Goal: Obtain resource: Obtain resource

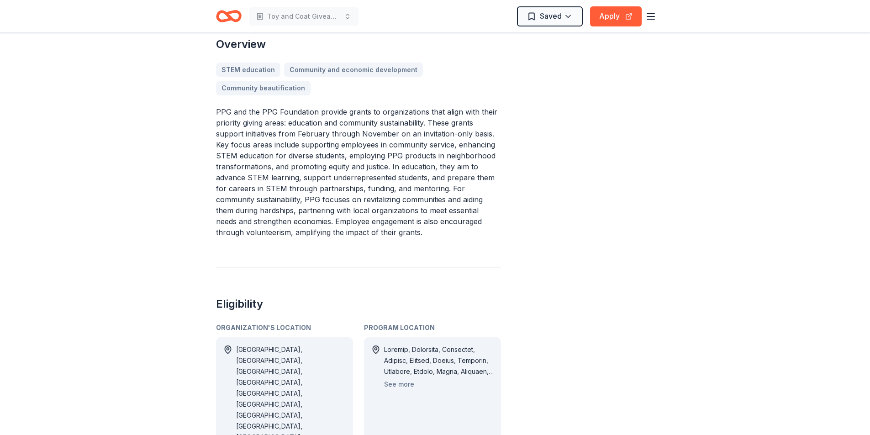
scroll to position [228, 0]
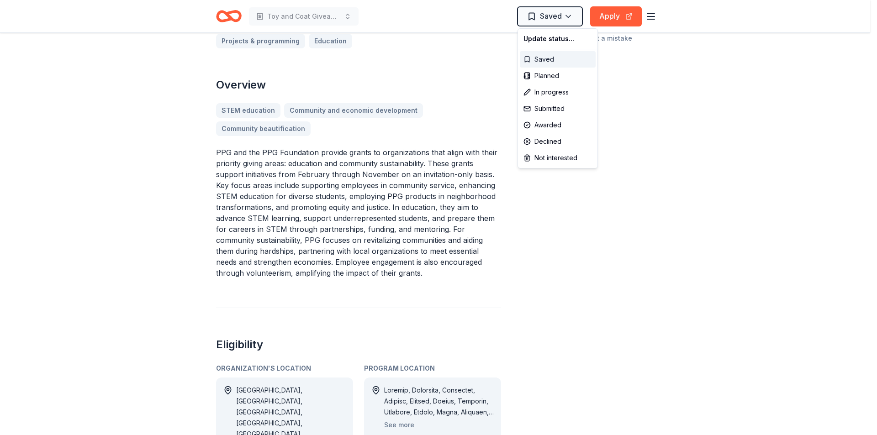
click at [540, 60] on div "Saved" at bounding box center [558, 59] width 76 height 16
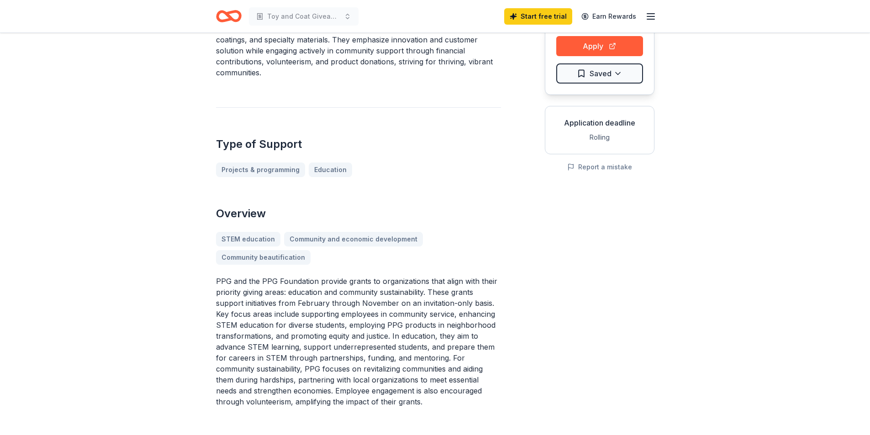
scroll to position [91, 0]
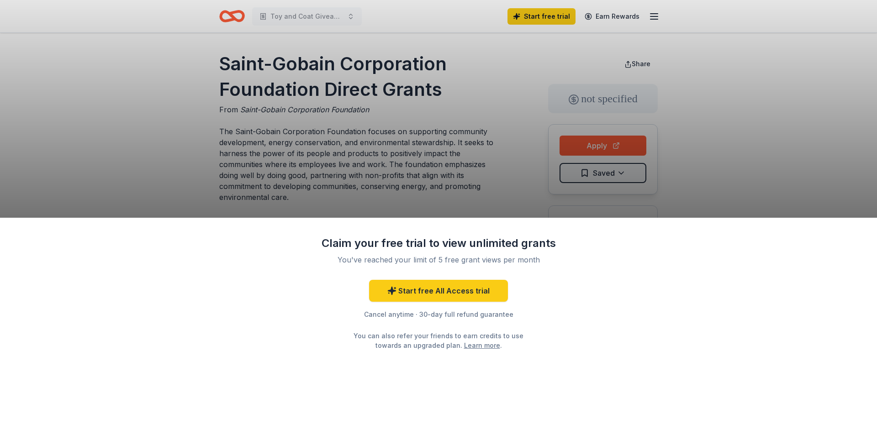
click at [509, 213] on div "Claim your free trial to view unlimited grants You've reached your limit of 5 f…" at bounding box center [438, 217] width 877 height 435
click at [65, 128] on div "Claim your free trial to view unlimited grants You've reached your limit of 5 f…" at bounding box center [438, 217] width 877 height 435
